Goal: Navigation & Orientation: Find specific page/section

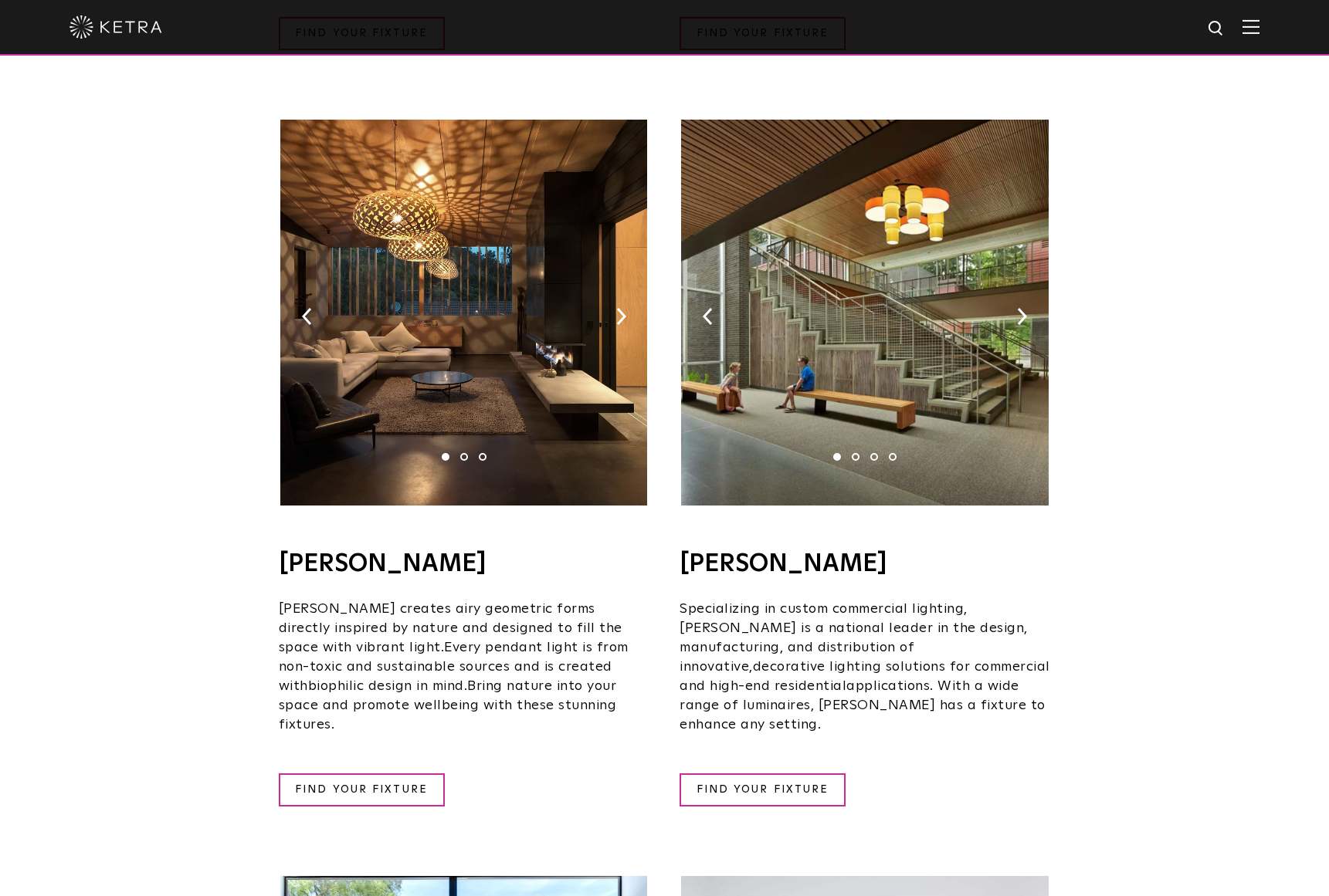
scroll to position [937, 0]
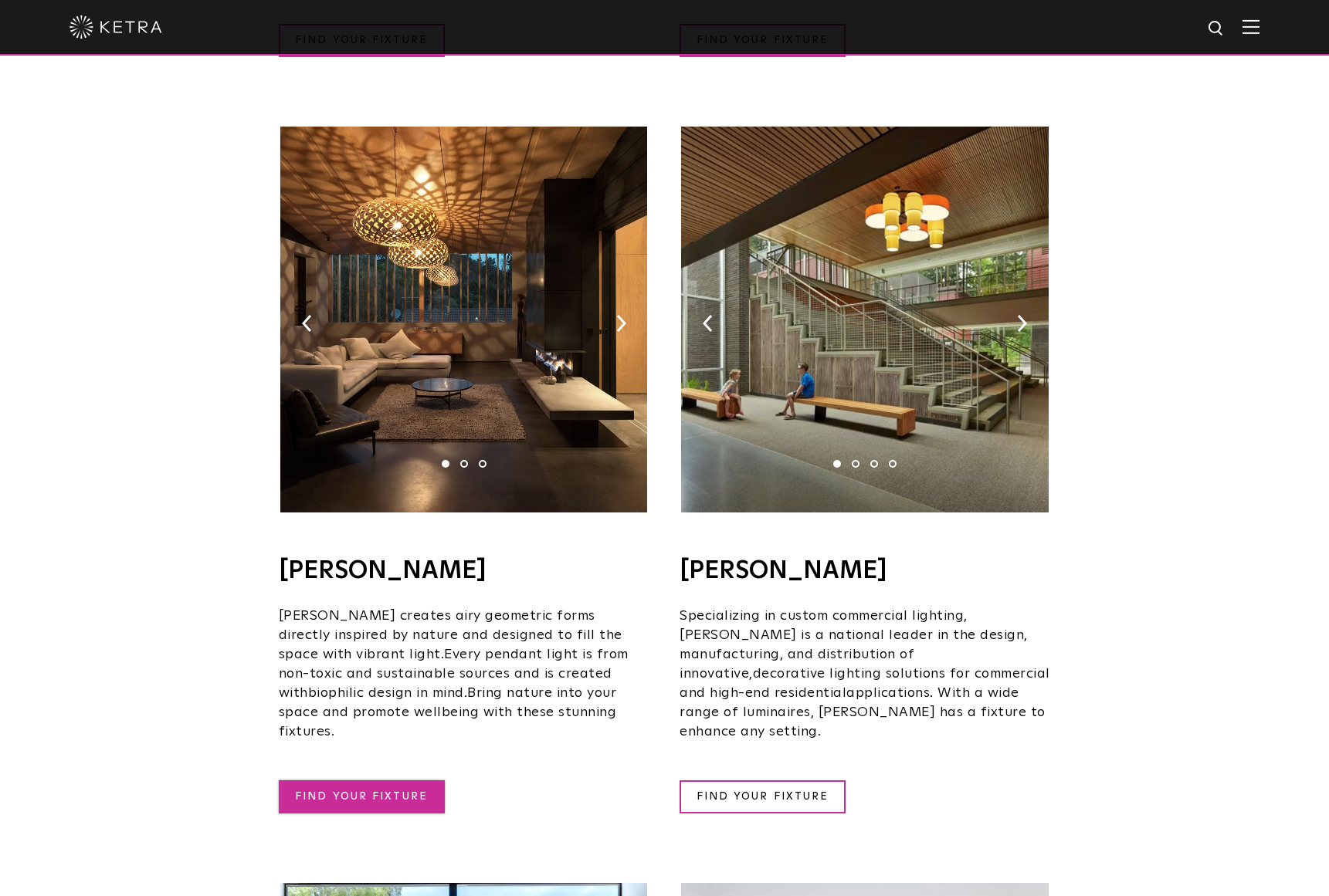
click at [392, 781] on link "FIND YOUR FIXTURE" at bounding box center [362, 797] width 166 height 33
